Goal: Answer question/provide support

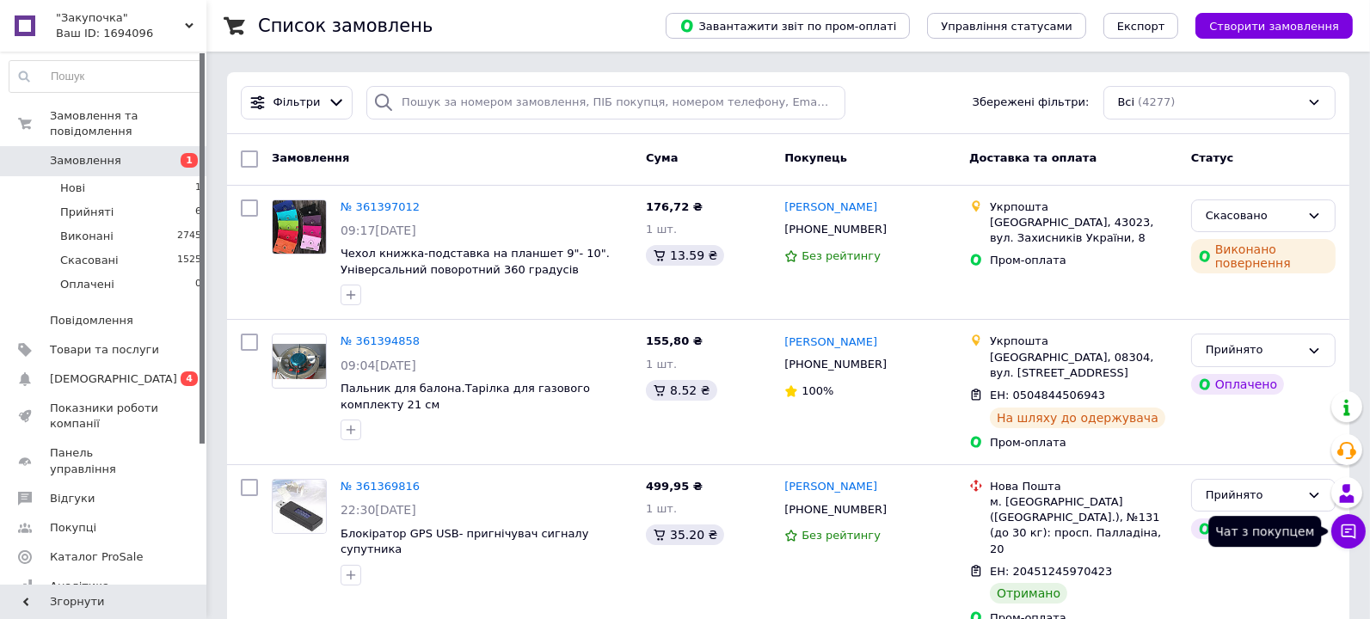
drag, startPoint x: 1350, startPoint y: 528, endPoint x: 1360, endPoint y: 481, distance: 48.2
click at [1350, 528] on icon at bounding box center [1348, 531] width 17 height 17
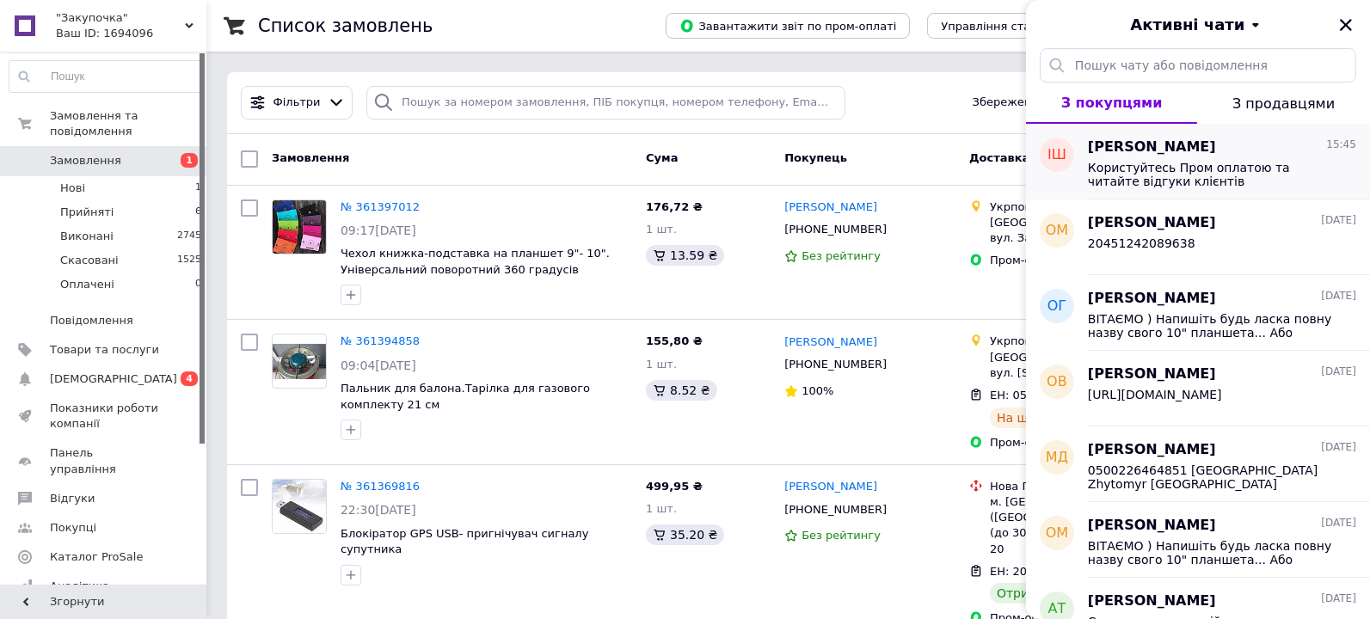
click at [1164, 173] on span "Користуйтесь Пром оплатою та читайте відгуки клієнтів" at bounding box center [1210, 175] width 244 height 28
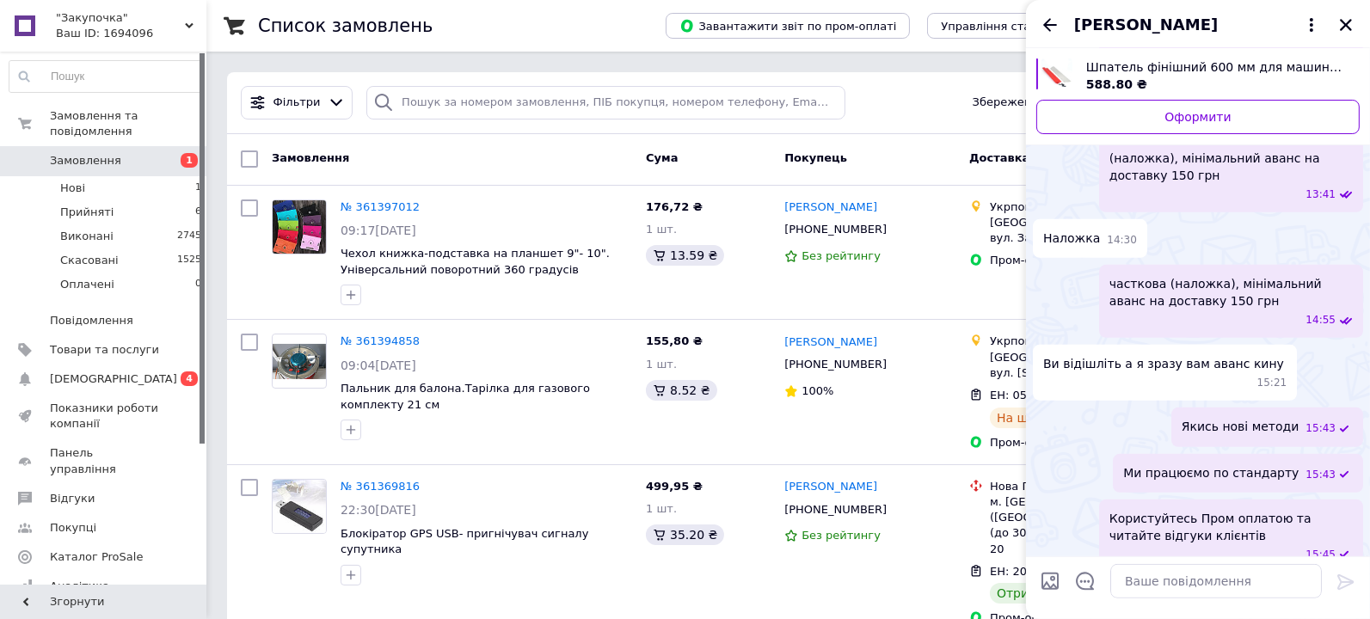
scroll to position [890, 0]
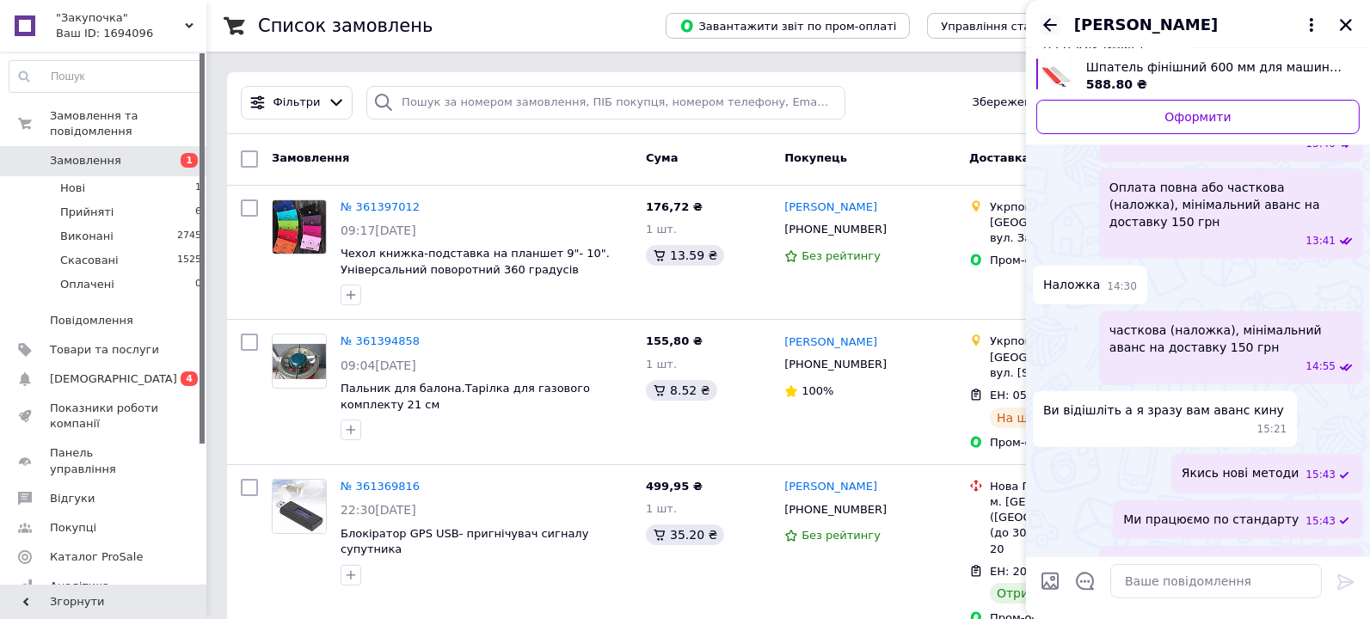
click at [1053, 22] on icon "Назад" at bounding box center [1050, 25] width 21 height 21
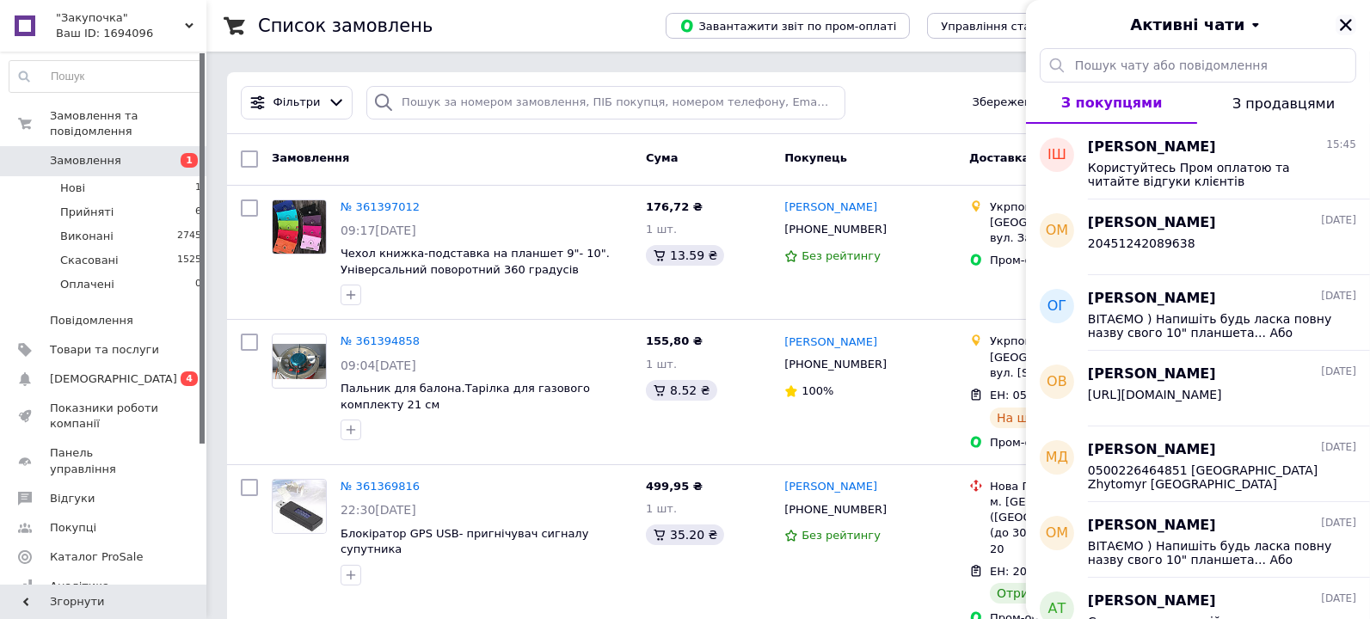
click at [1350, 30] on icon "Закрити" at bounding box center [1345, 24] width 15 height 15
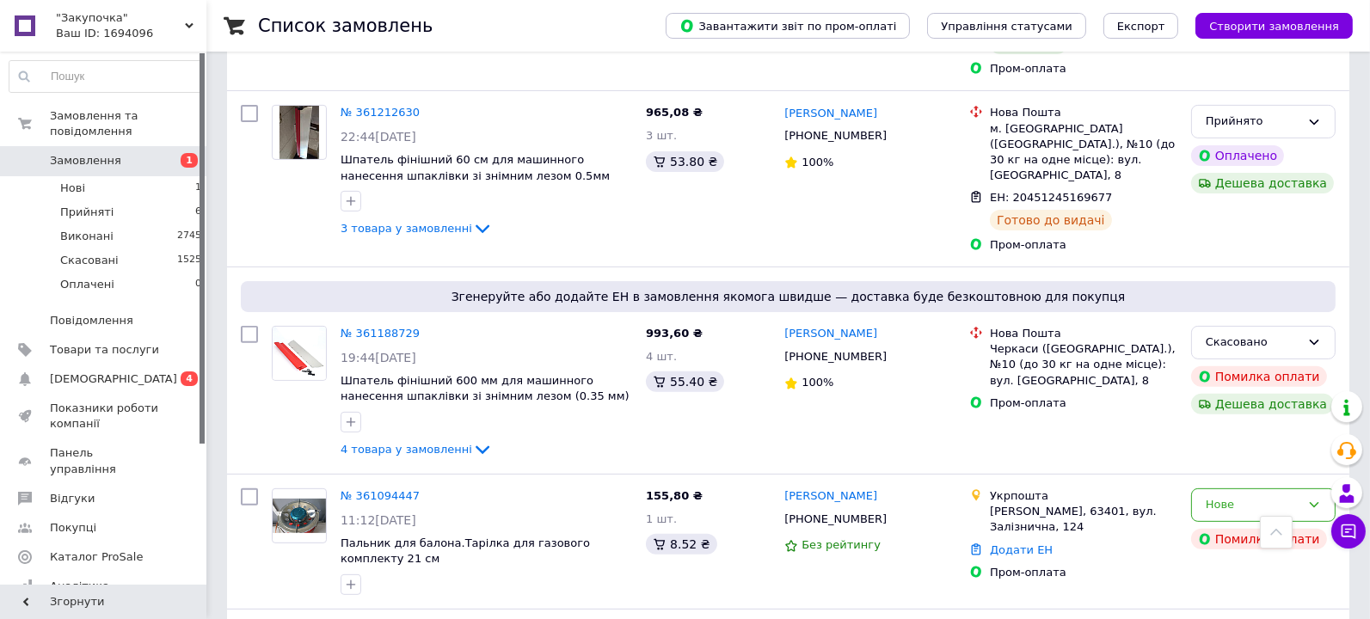
scroll to position [753, 0]
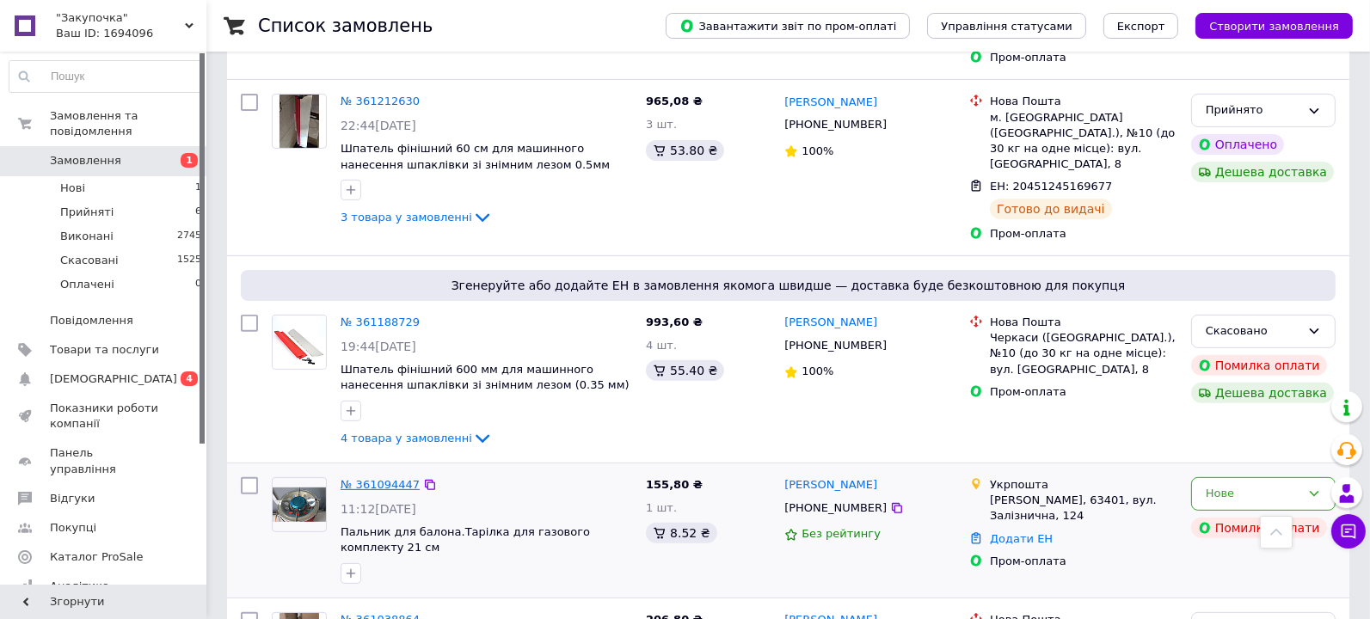
click at [381, 478] on link "№ 361094447" at bounding box center [380, 484] width 79 height 13
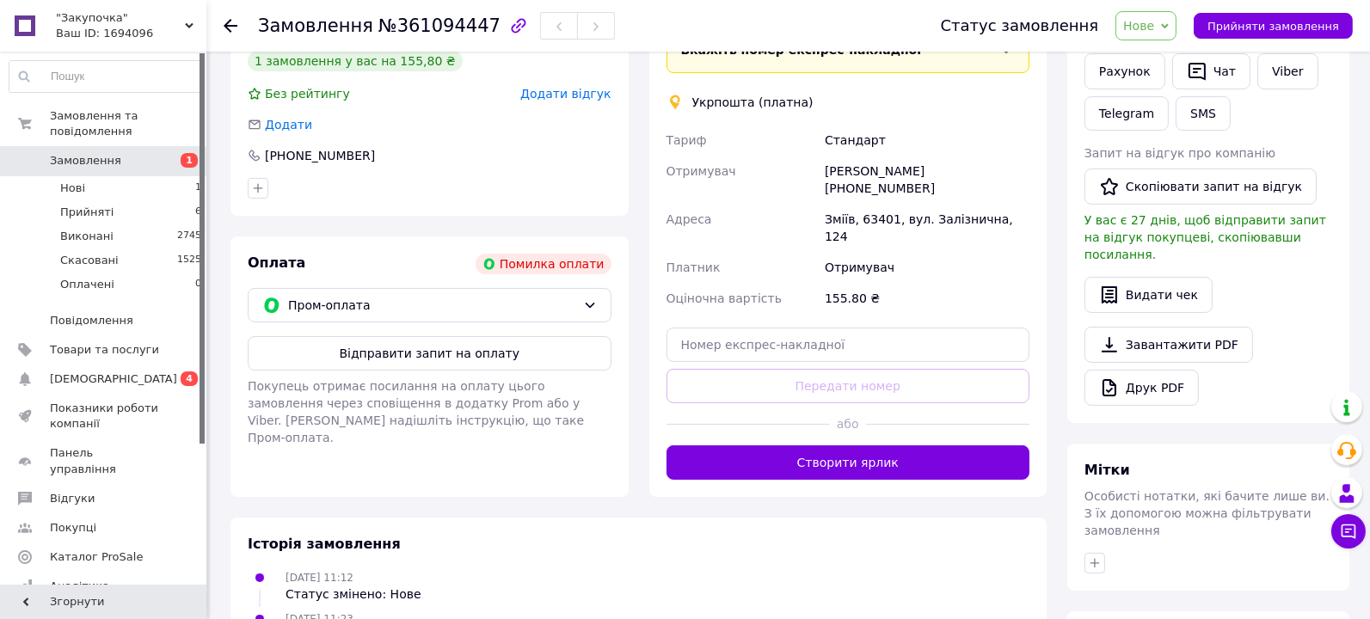
scroll to position [430, 0]
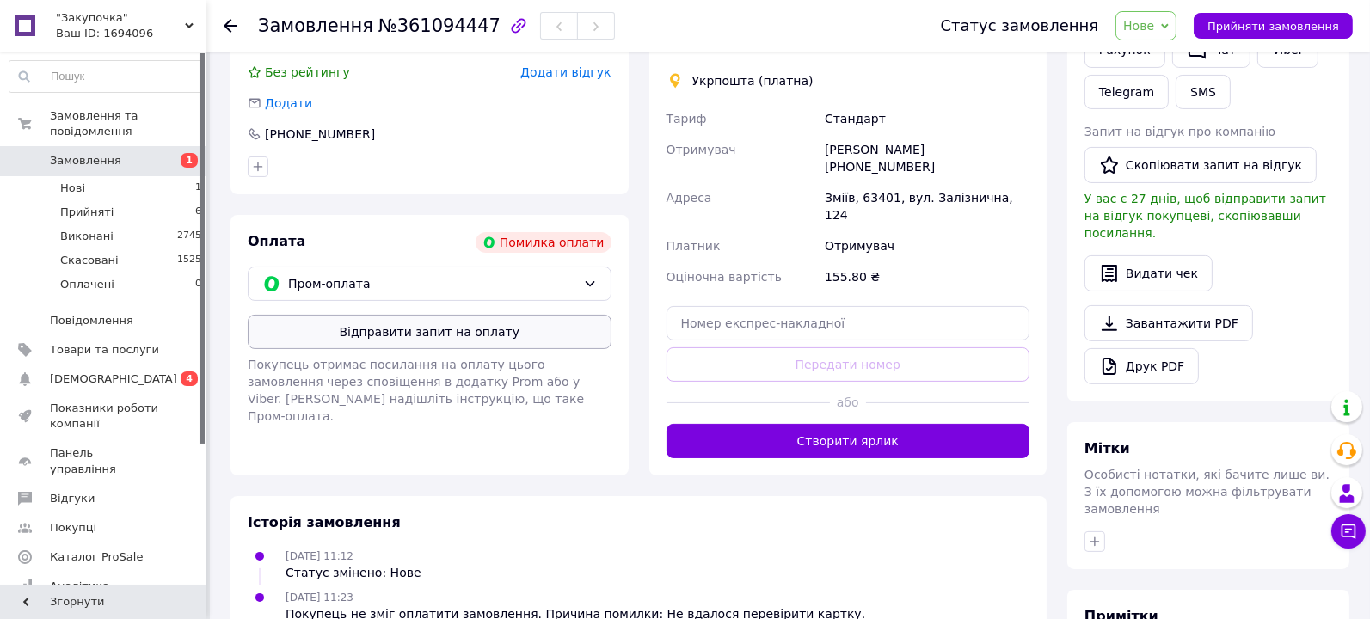
click at [538, 328] on button "Відправити запит на оплату" at bounding box center [430, 332] width 364 height 34
click at [222, 21] on div "Замовлення №361094447 Статус замовлення [GEOGRAPHIC_DATA] Скасовано Оплачено Пр…" at bounding box center [788, 26] width 1164 height 52
click at [229, 28] on icon at bounding box center [231, 26] width 14 height 14
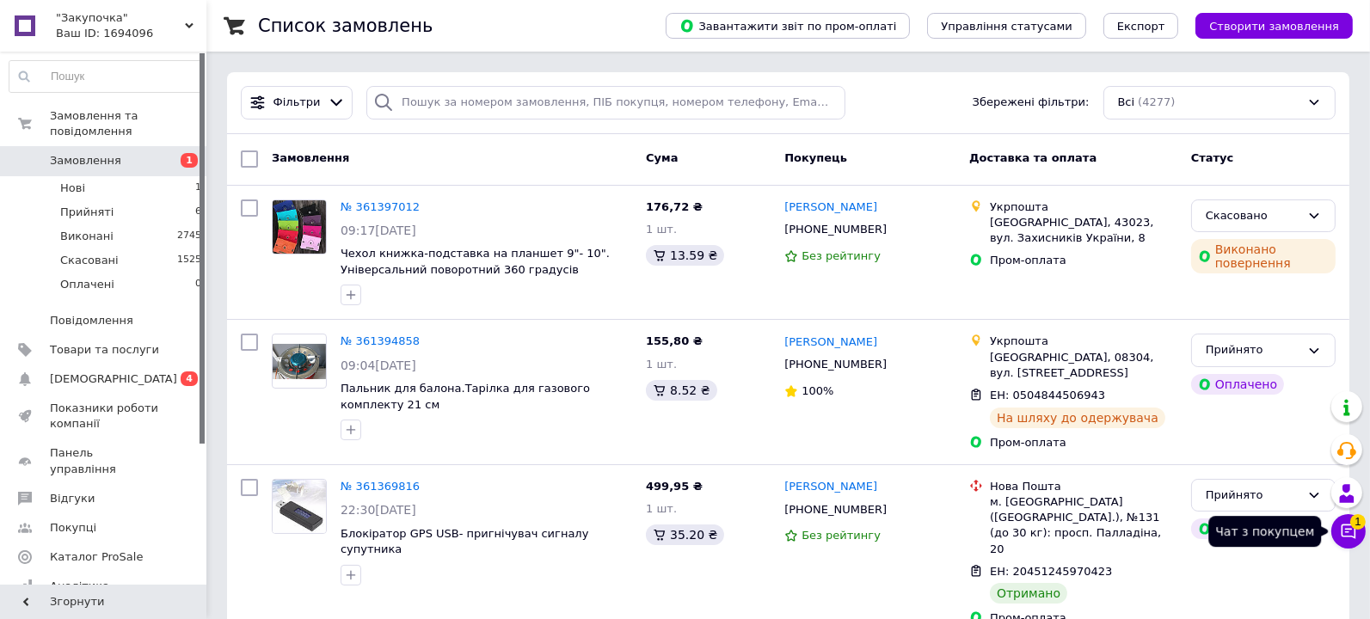
click at [1354, 520] on span "1" at bounding box center [1357, 521] width 15 height 15
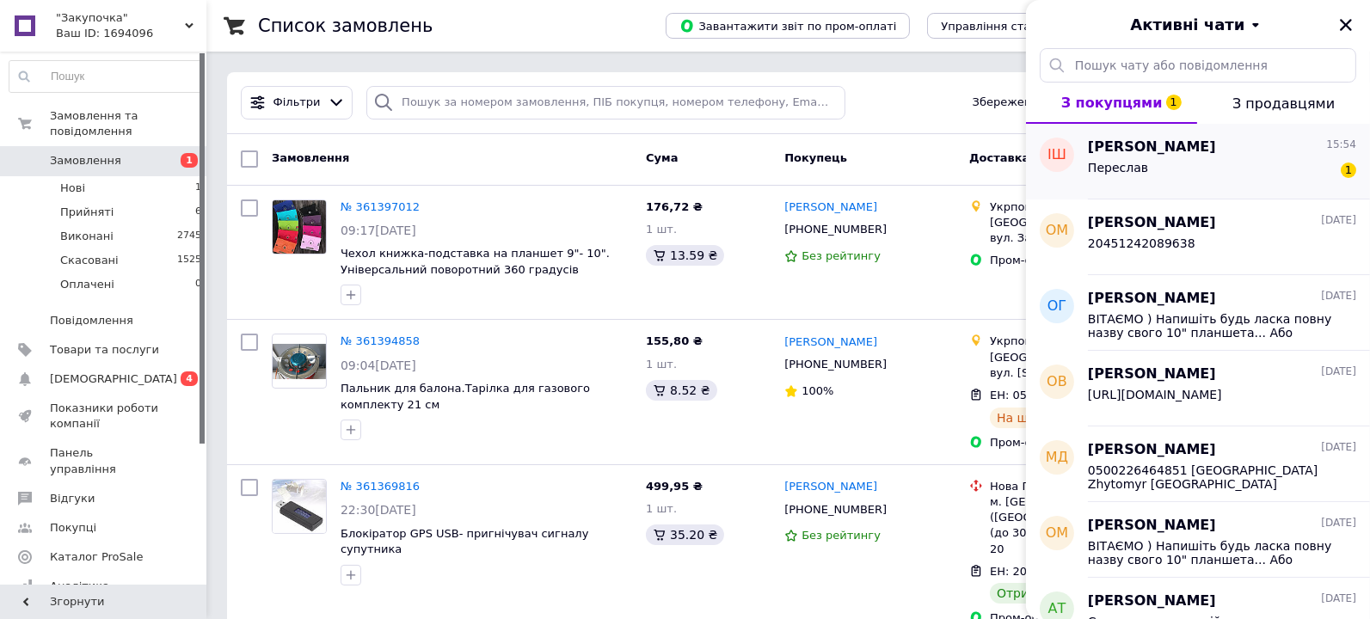
click at [1117, 155] on span "[PERSON_NAME]" at bounding box center [1152, 148] width 128 height 20
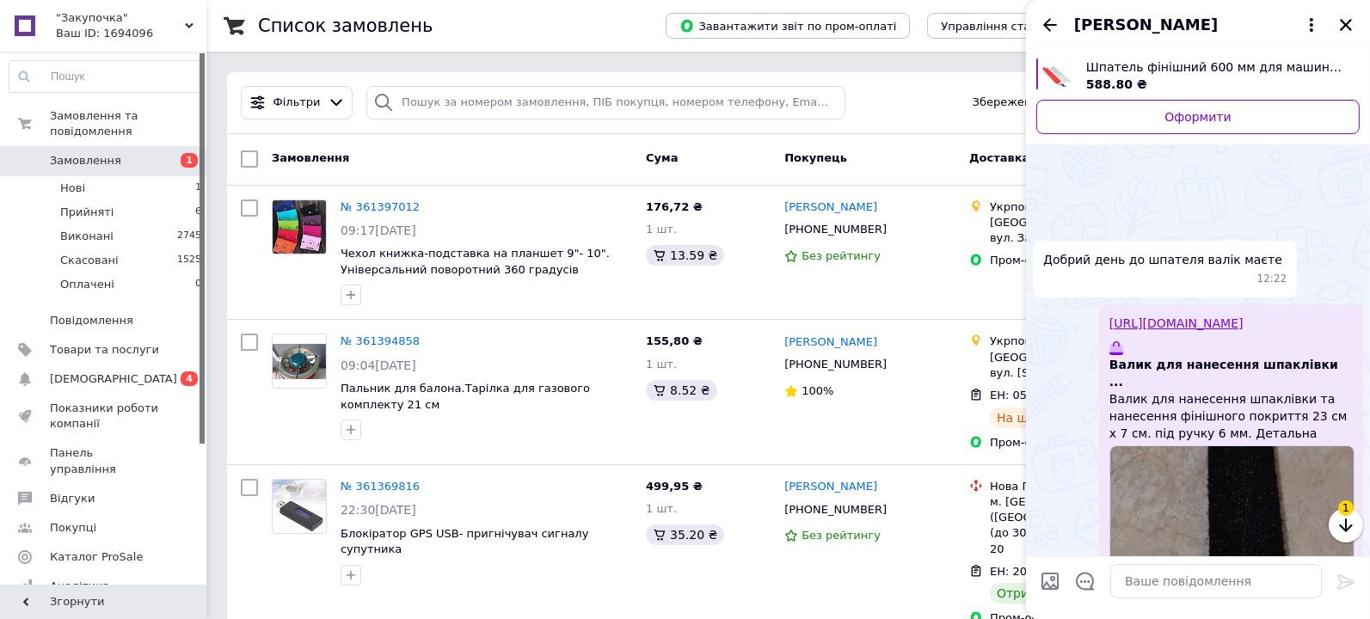
scroll to position [1011, 0]
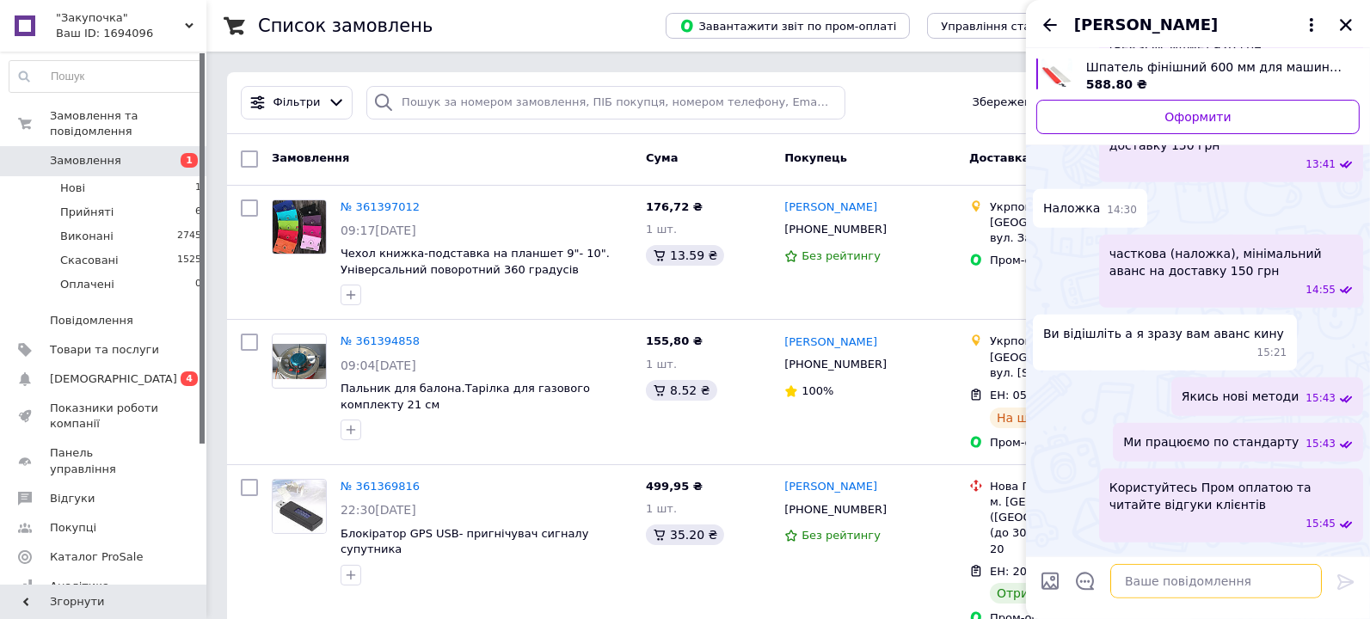
click at [1173, 582] on textarea at bounding box center [1216, 581] width 212 height 34
paste textarea "Замовлення прийнято дякуєм"
type textarea "Замовлення прийнято дякуєм"
click at [1339, 585] on icon at bounding box center [1346, 582] width 16 height 15
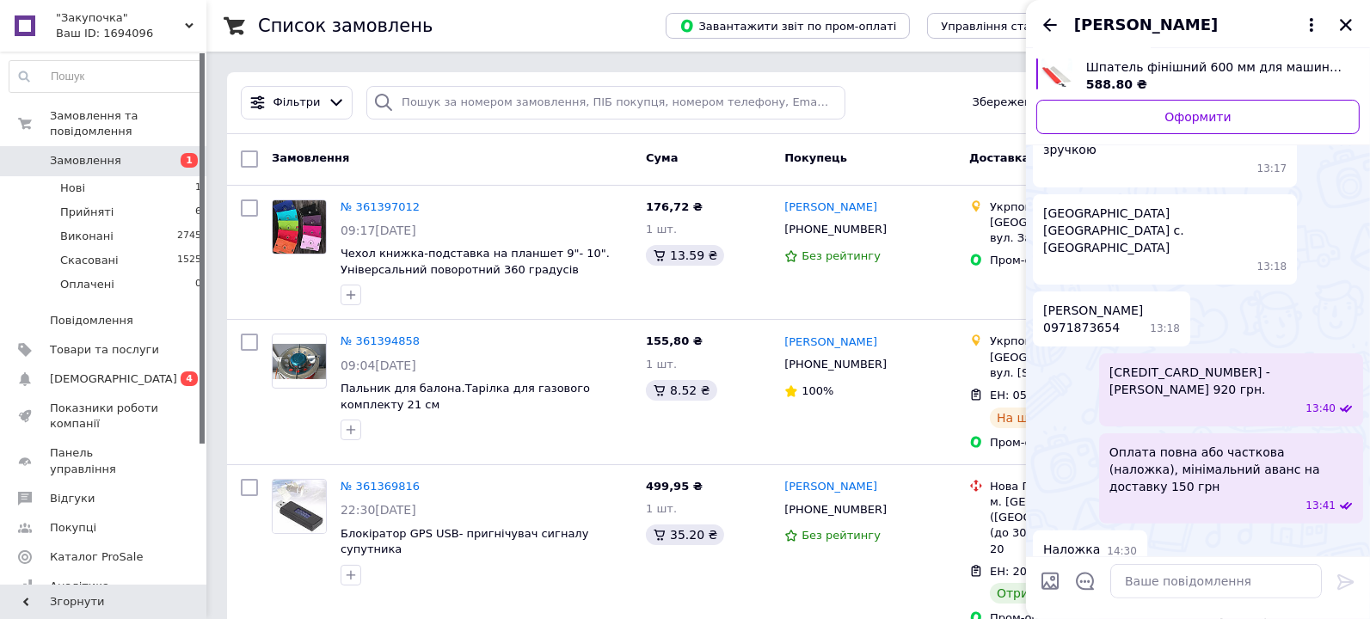
scroll to position [601, 0]
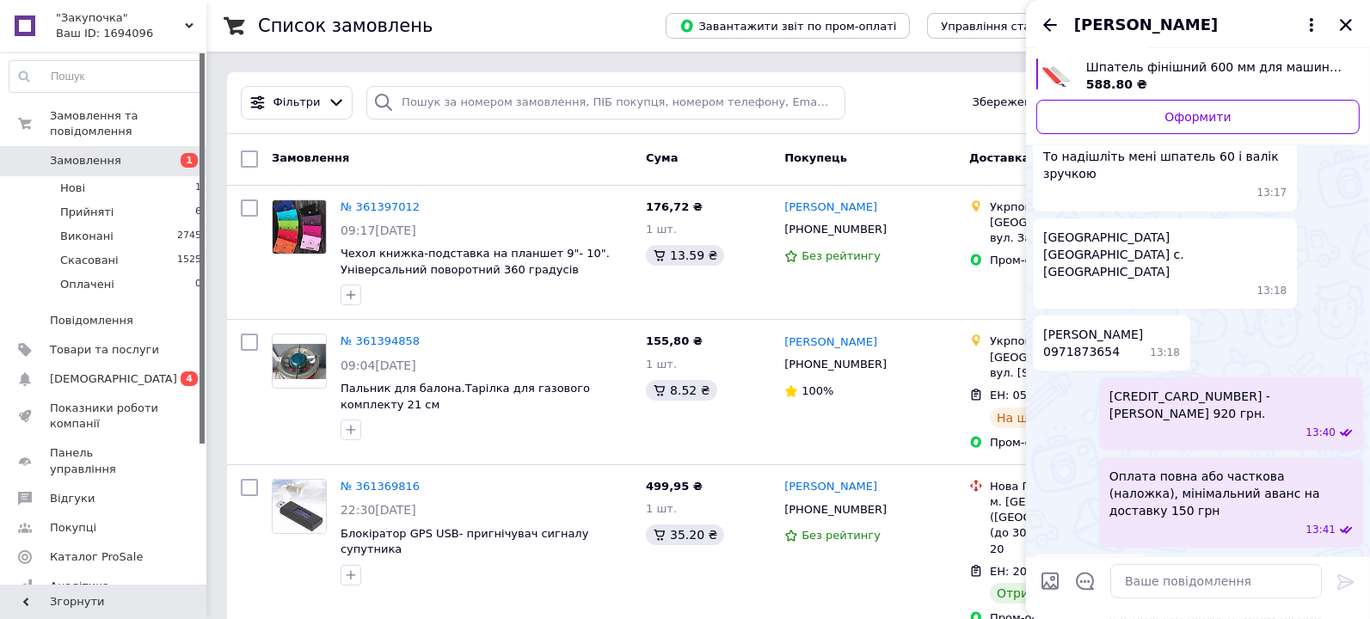
click at [1057, 326] on span "[PERSON_NAME] 0971873654" at bounding box center [1093, 343] width 100 height 34
copy span "0971873654"
click at [1059, 326] on span "[PERSON_NAME] 0971873654" at bounding box center [1093, 343] width 100 height 34
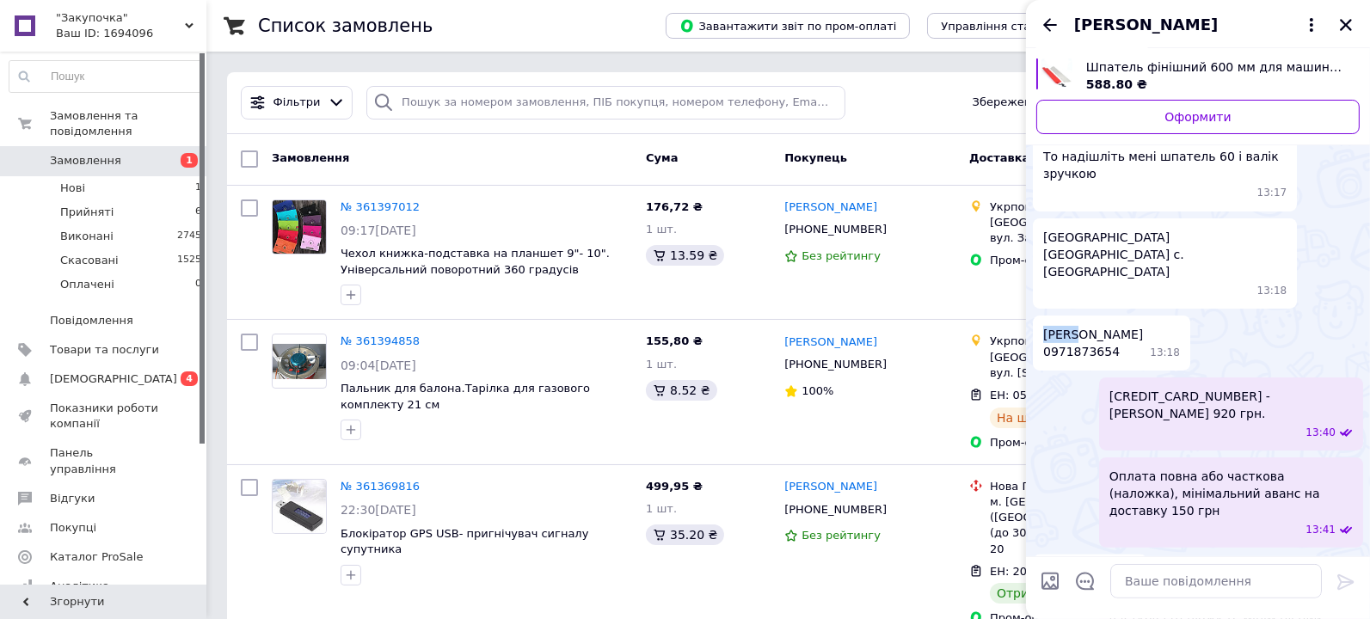
copy span "[PERSON_NAME]"
click at [1091, 326] on span "[PERSON_NAME] 0971873654" at bounding box center [1093, 343] width 100 height 34
copy span "[PERSON_NAME]"
click at [1071, 232] on span "[GEOGRAPHIC_DATA] [GEOGRAPHIC_DATA] с.[GEOGRAPHIC_DATA]" at bounding box center [1164, 255] width 243 height 52
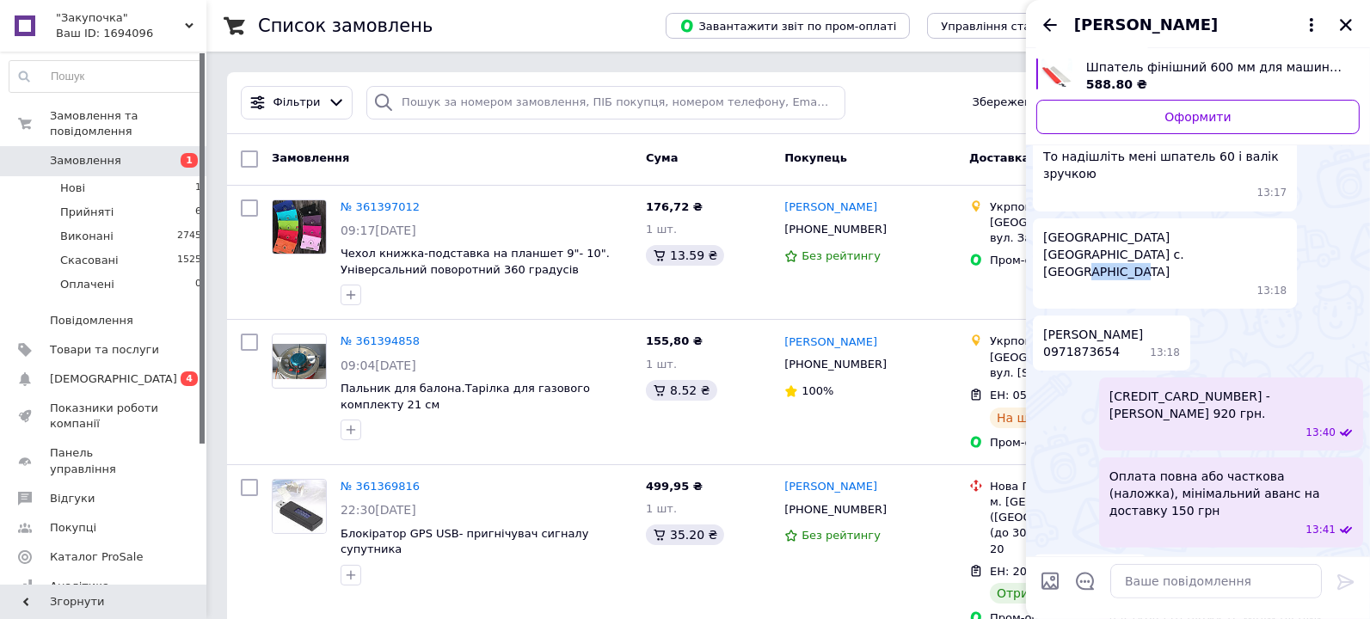
click at [1071, 232] on span "[GEOGRAPHIC_DATA] [GEOGRAPHIC_DATA] с.[GEOGRAPHIC_DATA]" at bounding box center [1164, 255] width 243 height 52
copy span "Петранка"
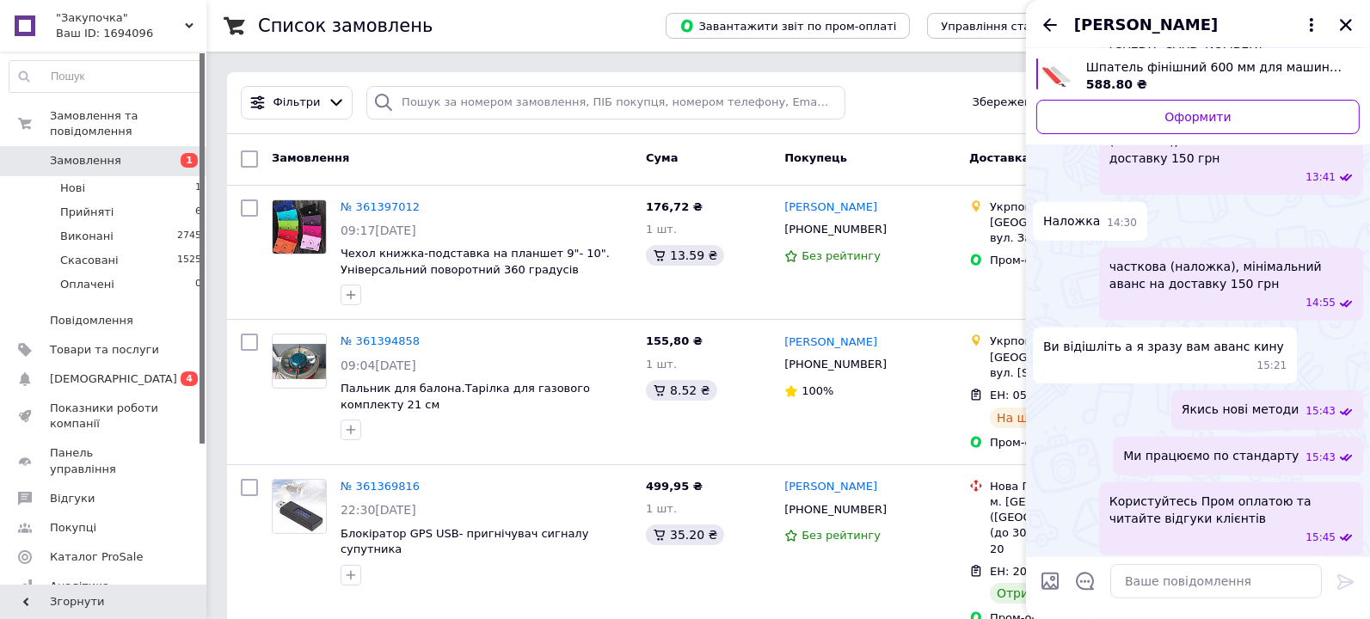
scroll to position [981, 0]
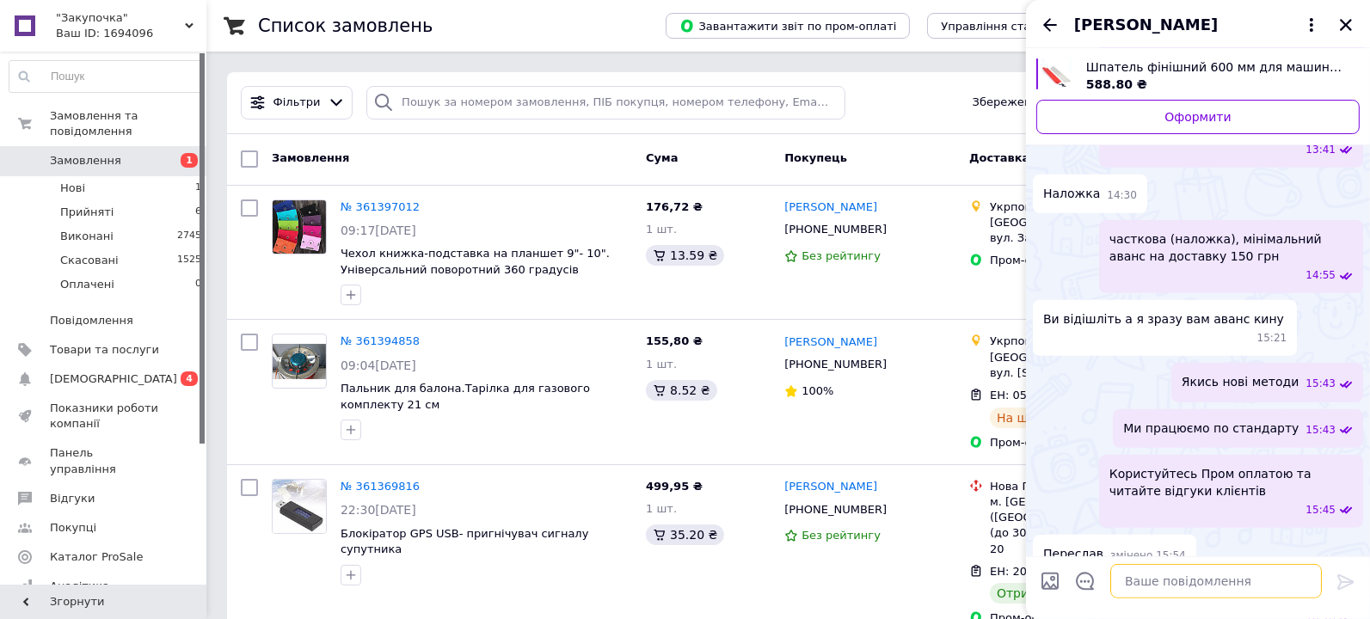
click at [1168, 580] on textarea at bounding box center [1216, 581] width 212 height 34
paste textarea "с. [PERSON_NAME], [GEOGRAPHIC_DATA], [GEOGRAPHIC_DATA]."
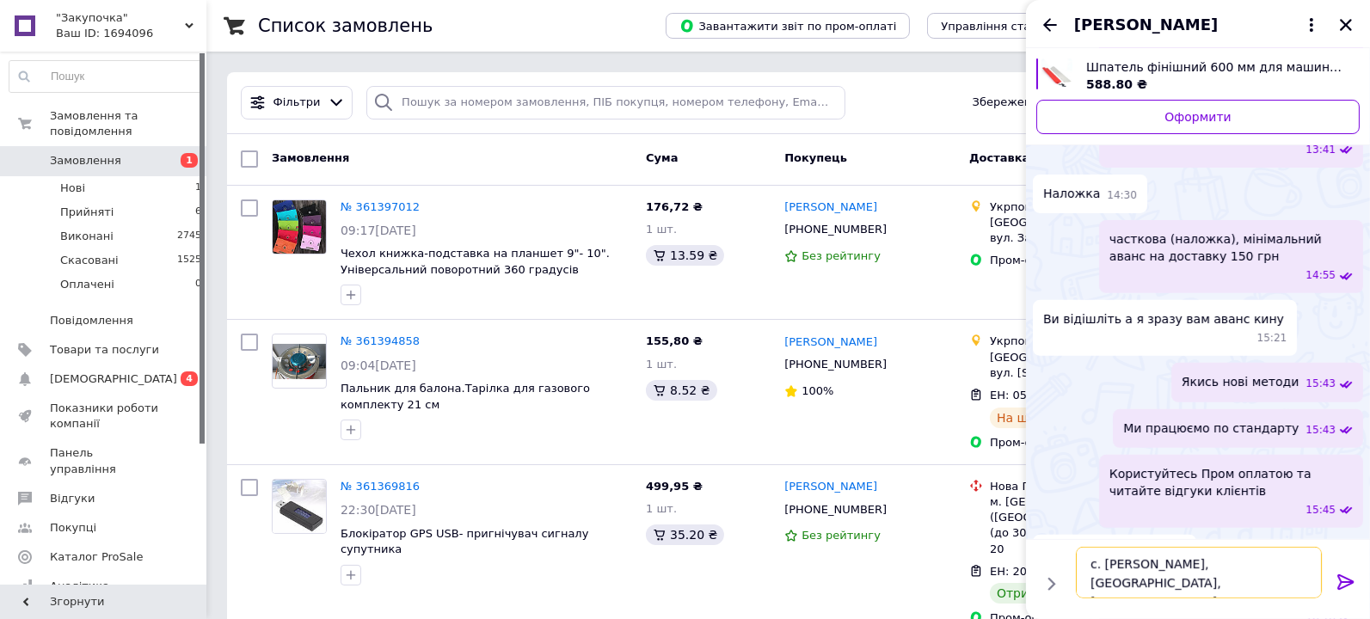
type textarea "с. [PERSON_NAME], [GEOGRAPHIC_DATA], [GEOGRAPHIC_DATA]."
drag, startPoint x: 1339, startPoint y: 585, endPoint x: 1312, endPoint y: 542, distance: 51.1
click at [1339, 586] on icon at bounding box center [1346, 582] width 16 height 15
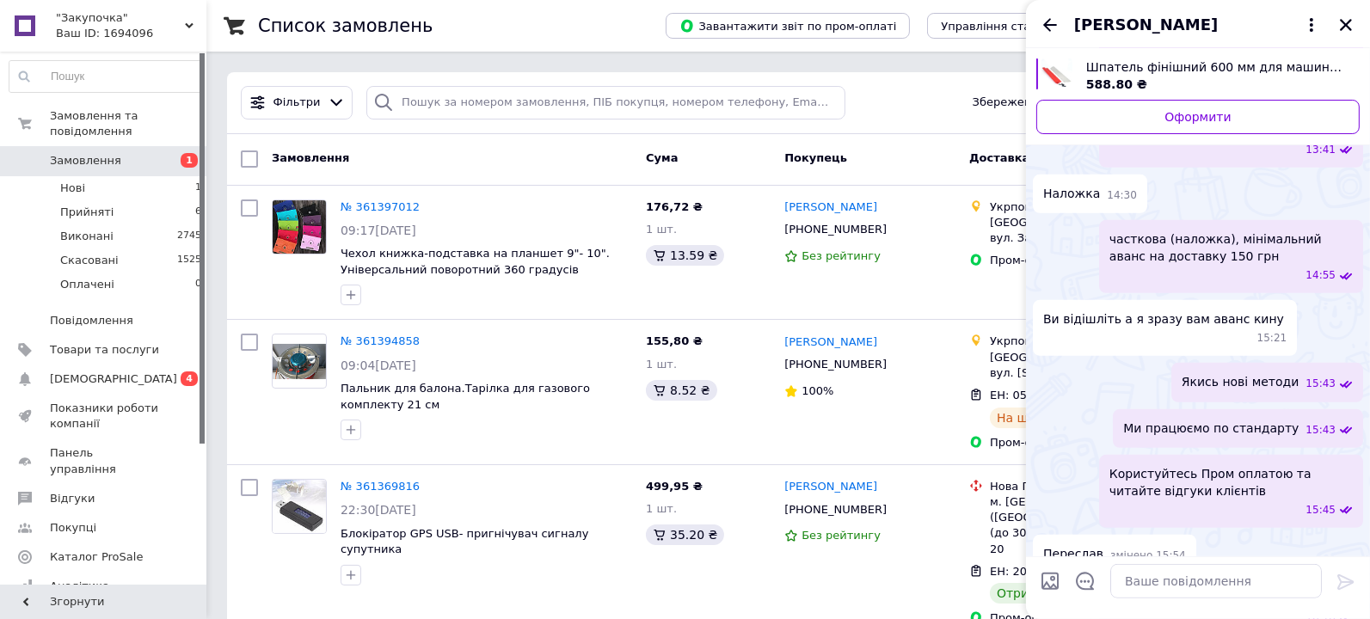
scroll to position [1061, 0]
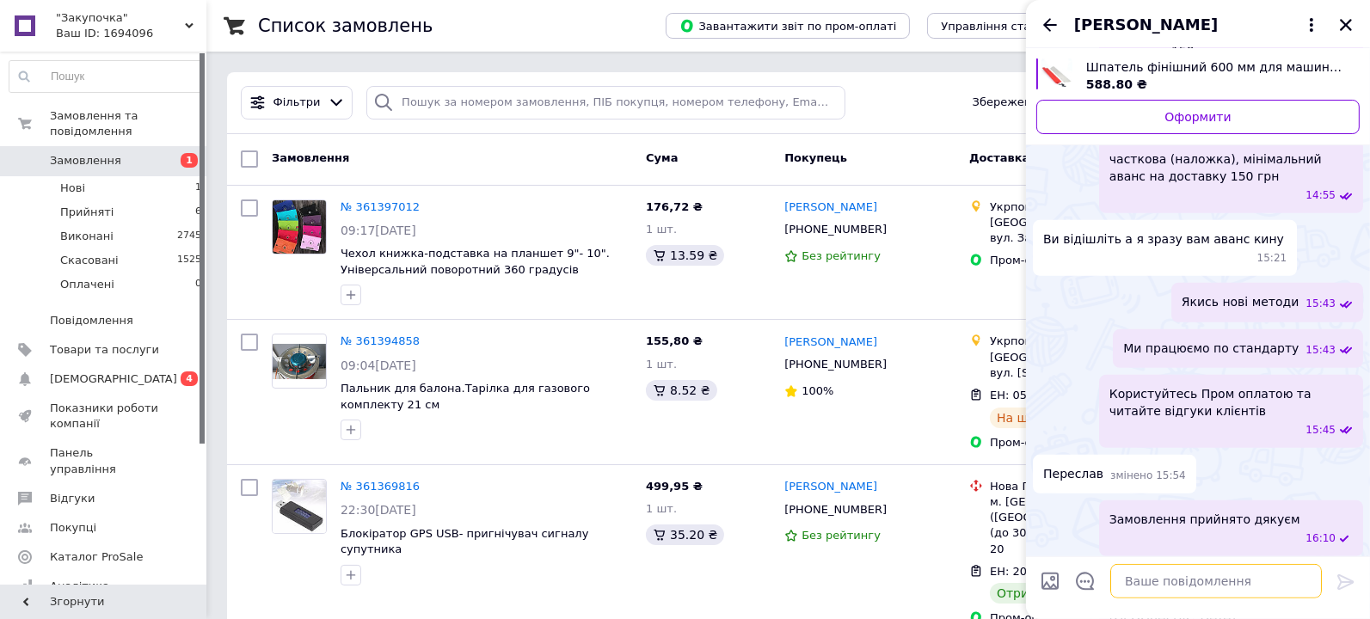
click at [1176, 586] on textarea at bounding box center [1216, 581] width 212 height 34
paste textarea "Пункт приймання-видачі (до 30 кг): вул. [PERSON_NAME][STREET_ADDRESS]"
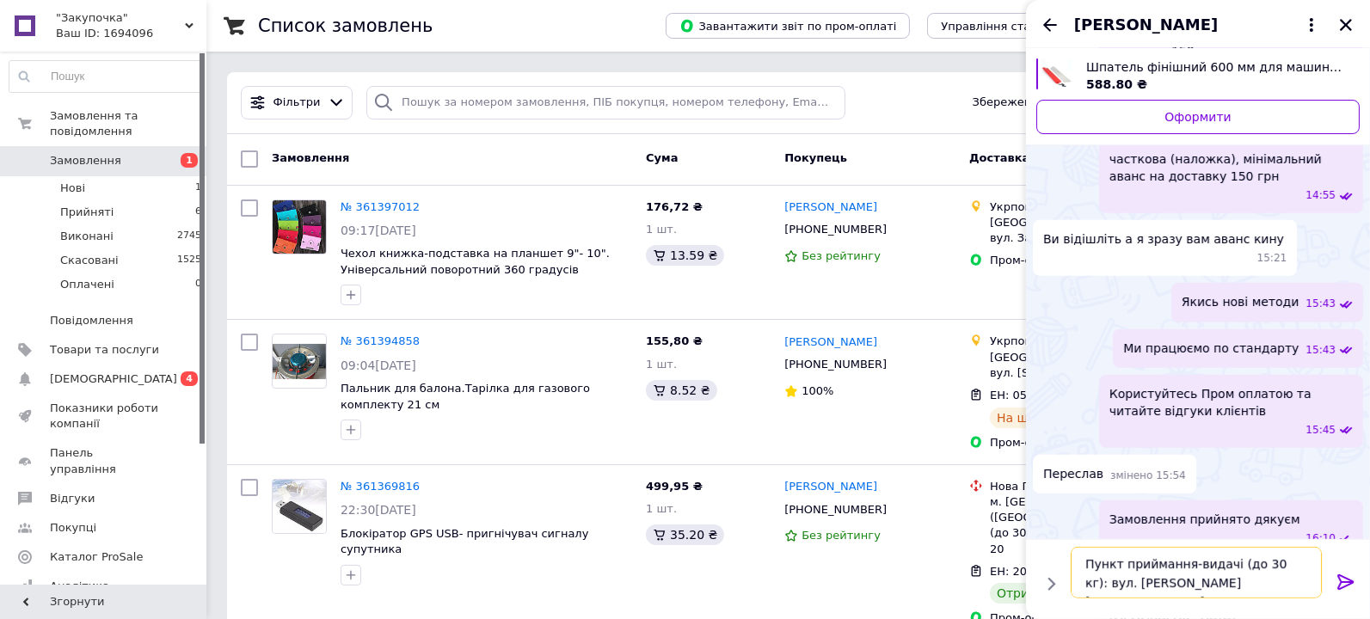
scroll to position [12, 0]
type textarea "Пункт приймання-видачі (до 30 кг): вул. [PERSON_NAME][STREET_ADDRESS]"
click at [1340, 581] on icon at bounding box center [1346, 582] width 16 height 15
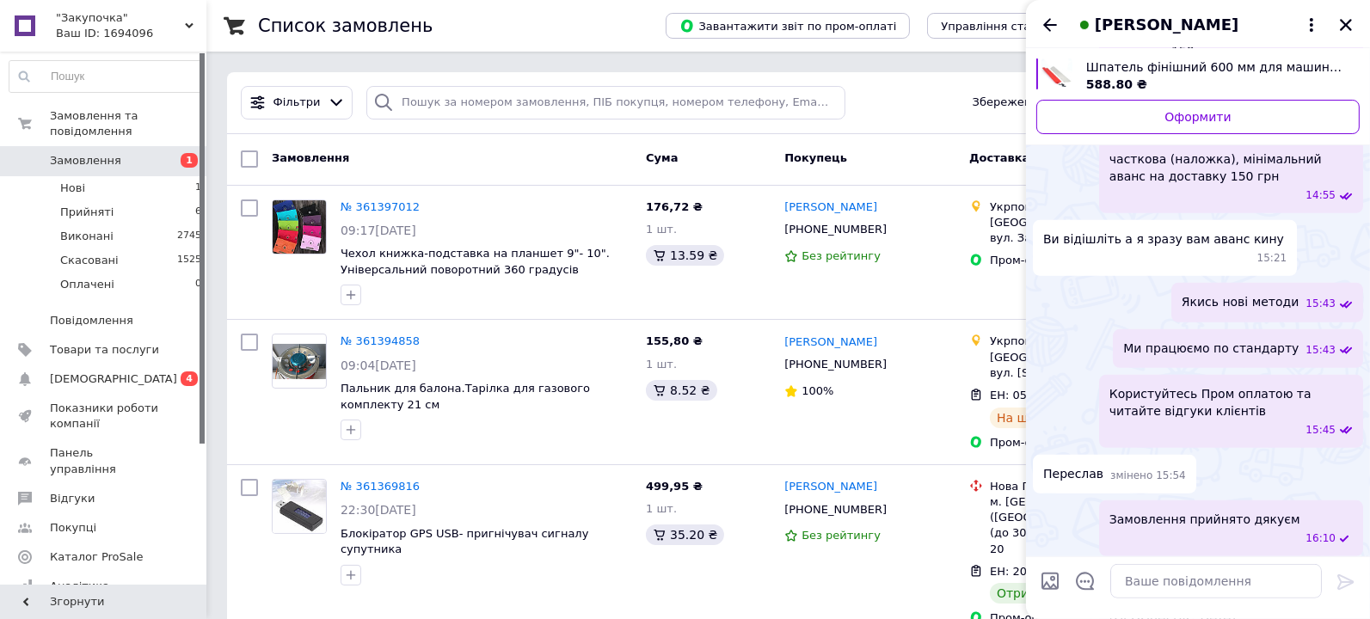
scroll to position [1141, 0]
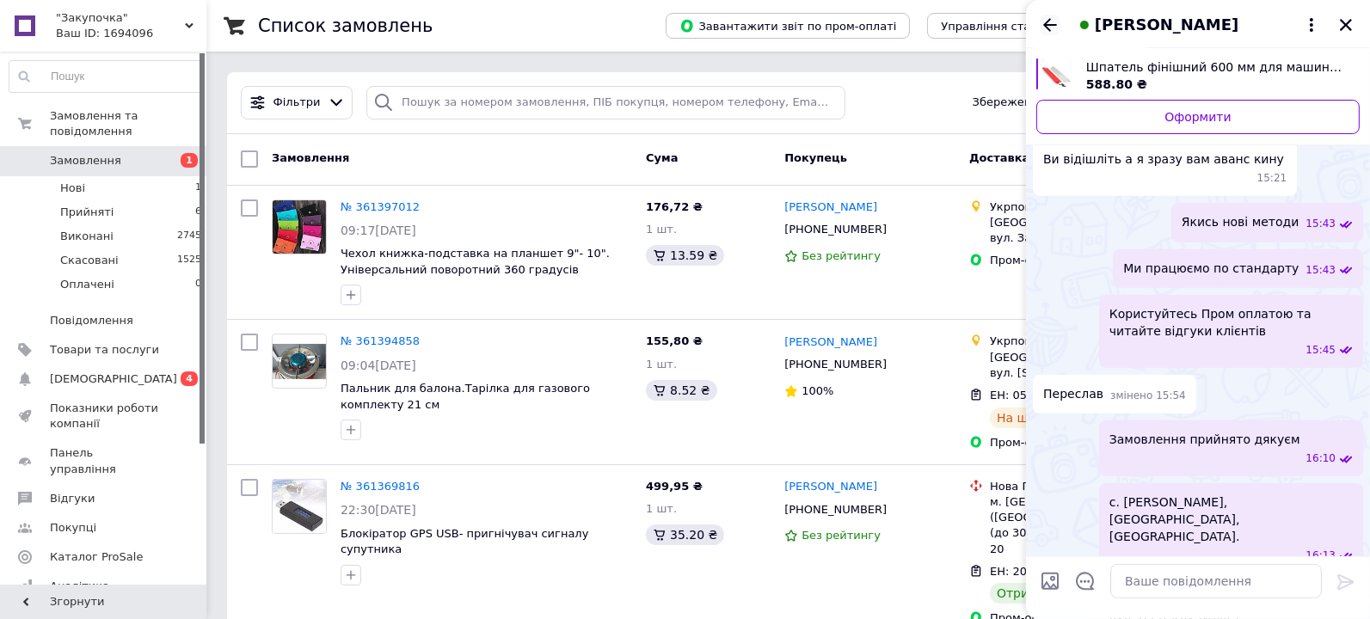
click at [1042, 27] on icon "Назад" at bounding box center [1050, 25] width 21 height 21
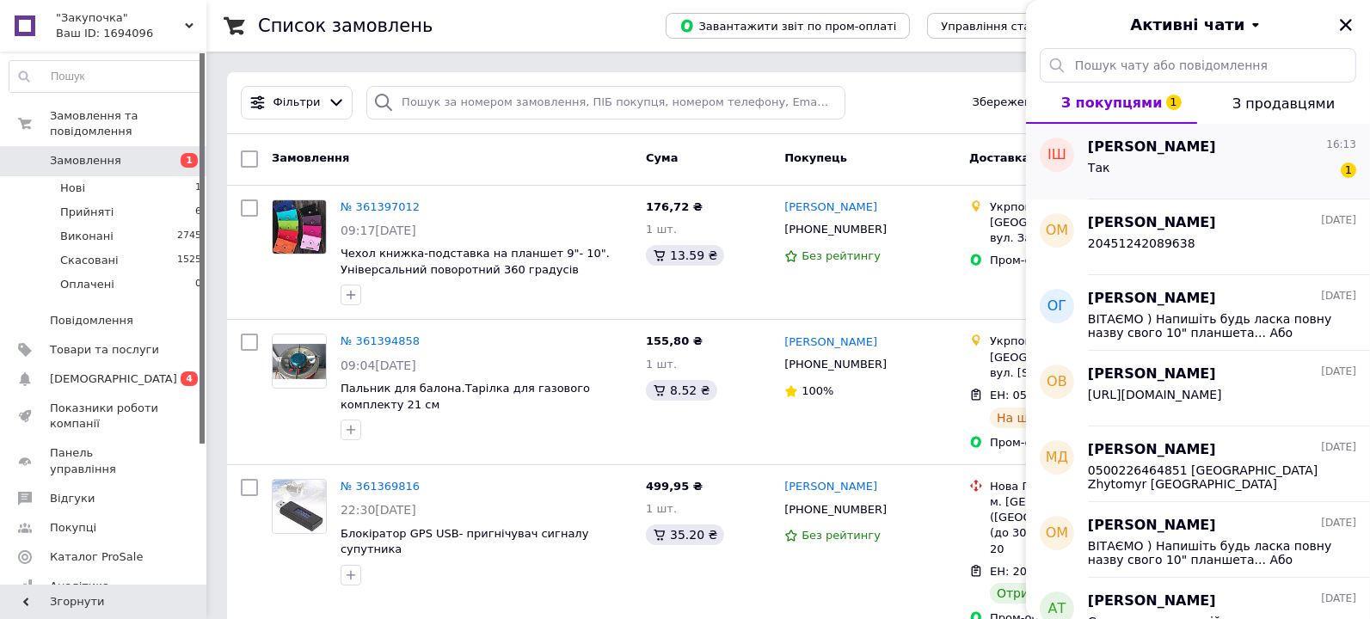
click at [1221, 168] on div "Так 1" at bounding box center [1222, 171] width 268 height 28
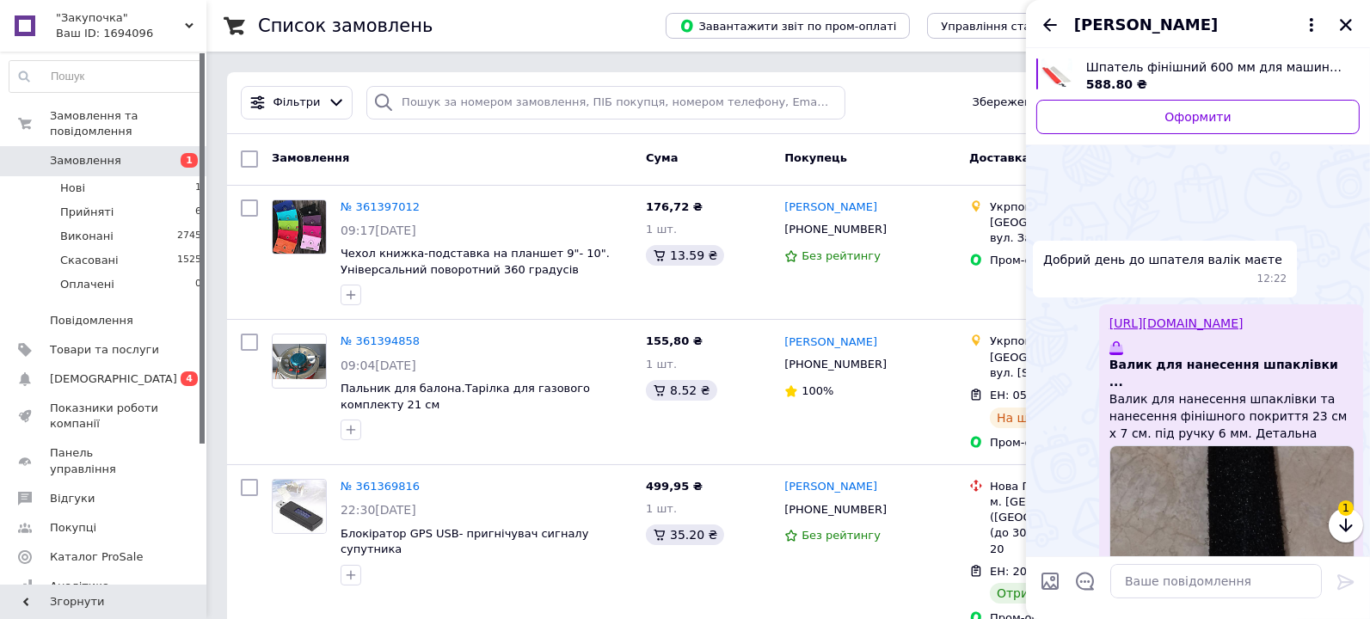
scroll to position [1263, 0]
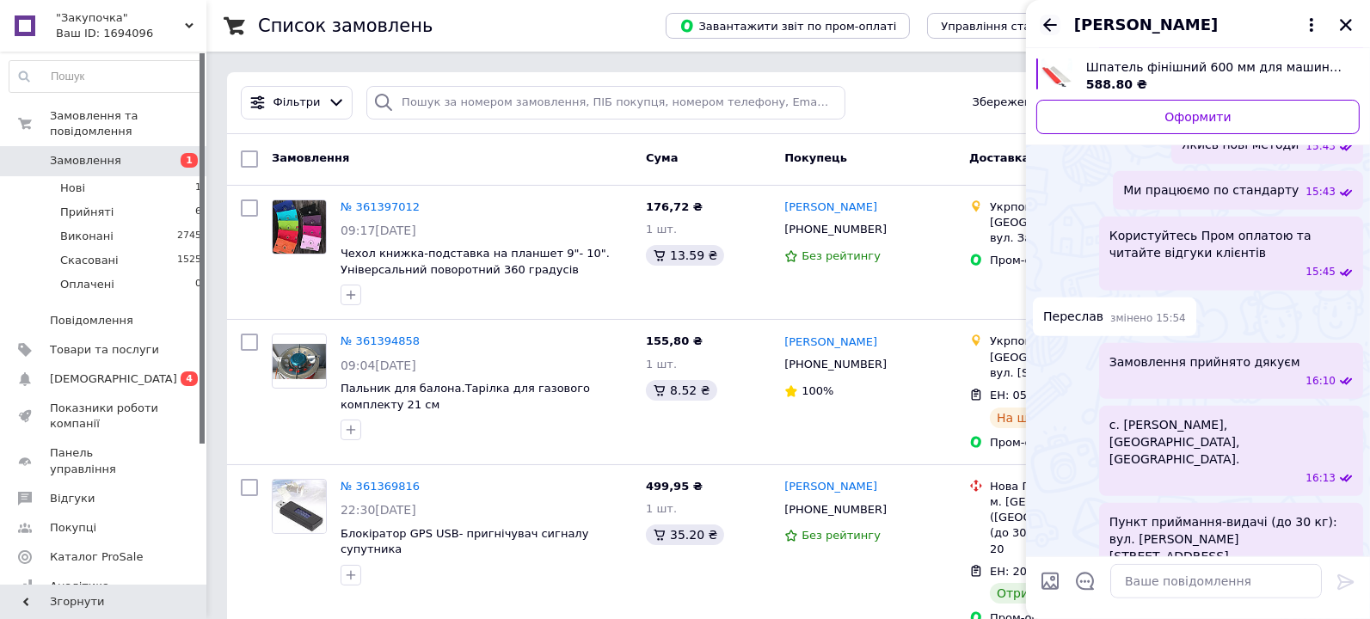
click at [1050, 17] on icon "Назад" at bounding box center [1050, 25] width 21 height 21
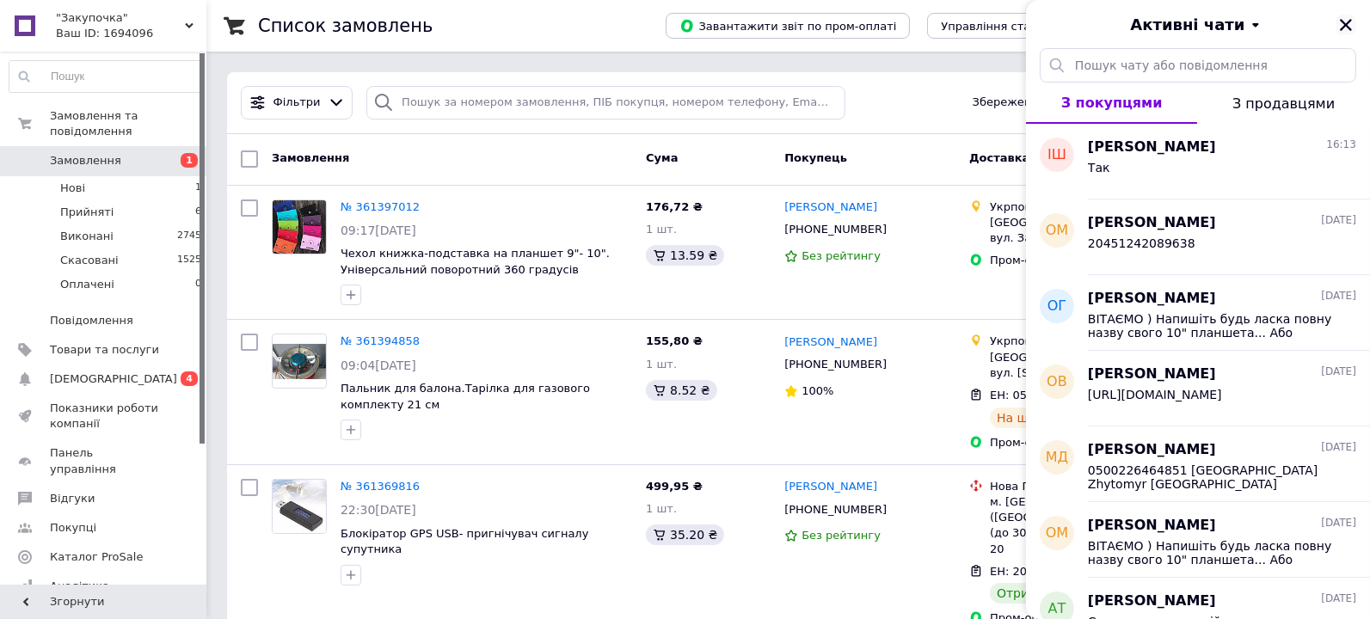
click at [1344, 22] on icon "Закрити" at bounding box center [1345, 24] width 15 height 15
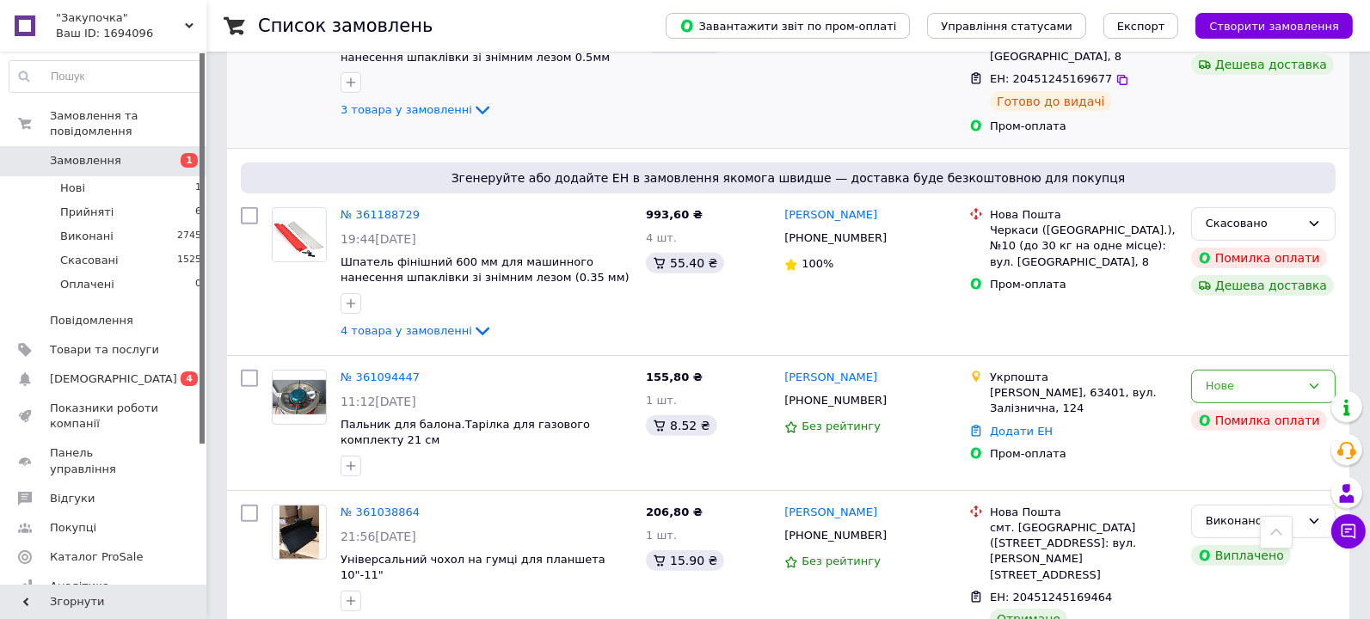
scroll to position [538, 0]
